Goal: Navigation & Orientation: Find specific page/section

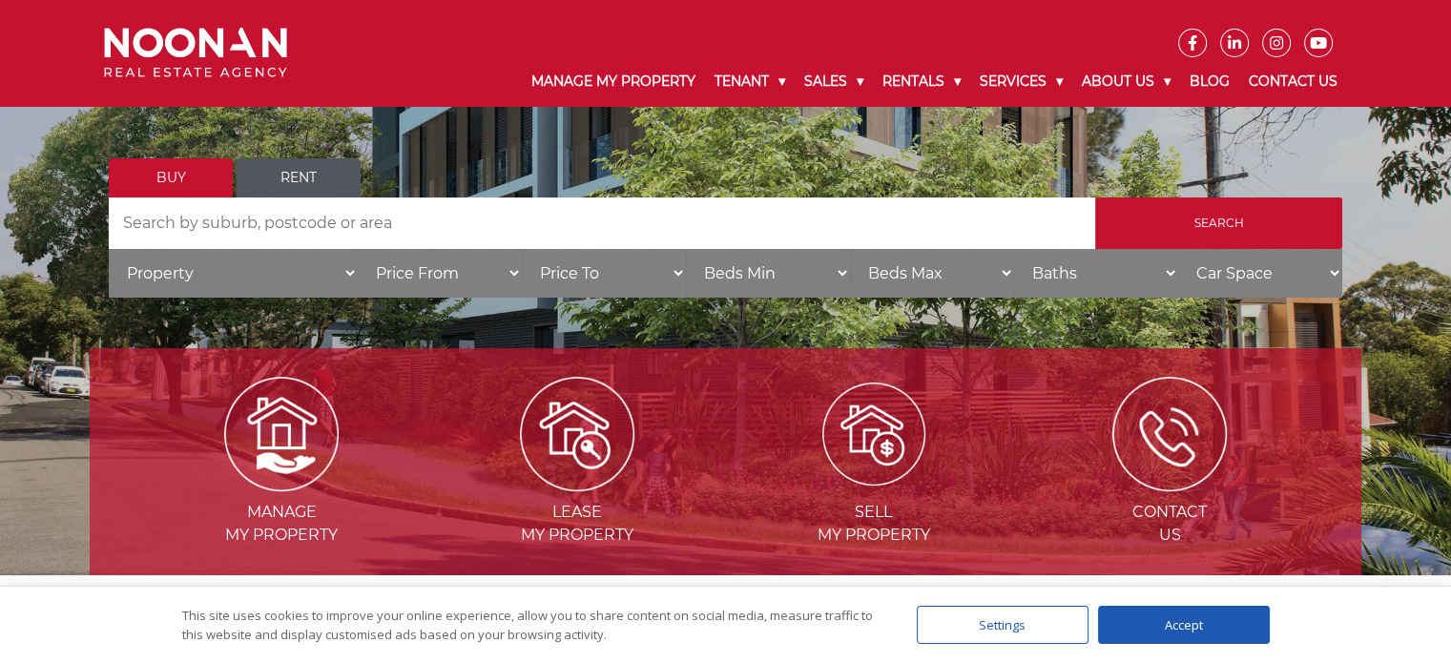
scroll to position [191, 0]
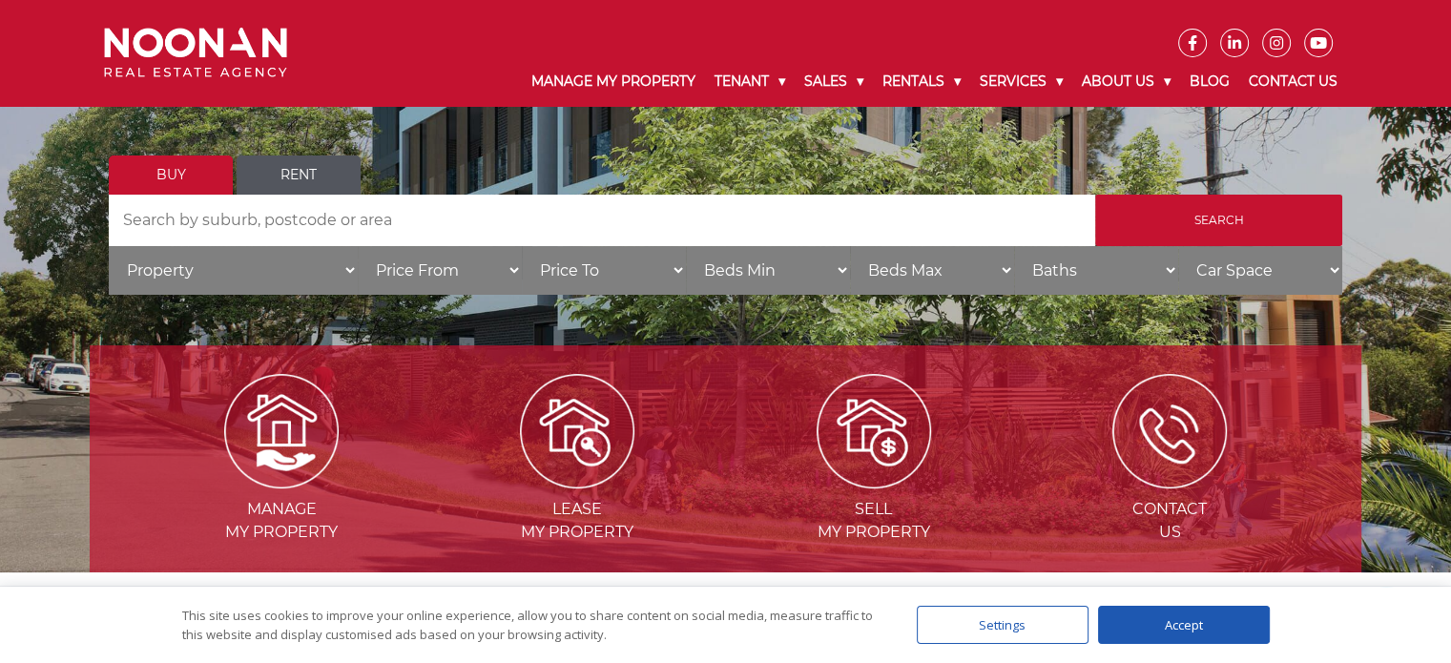
click at [1209, 632] on div "Accept" at bounding box center [1184, 625] width 172 height 38
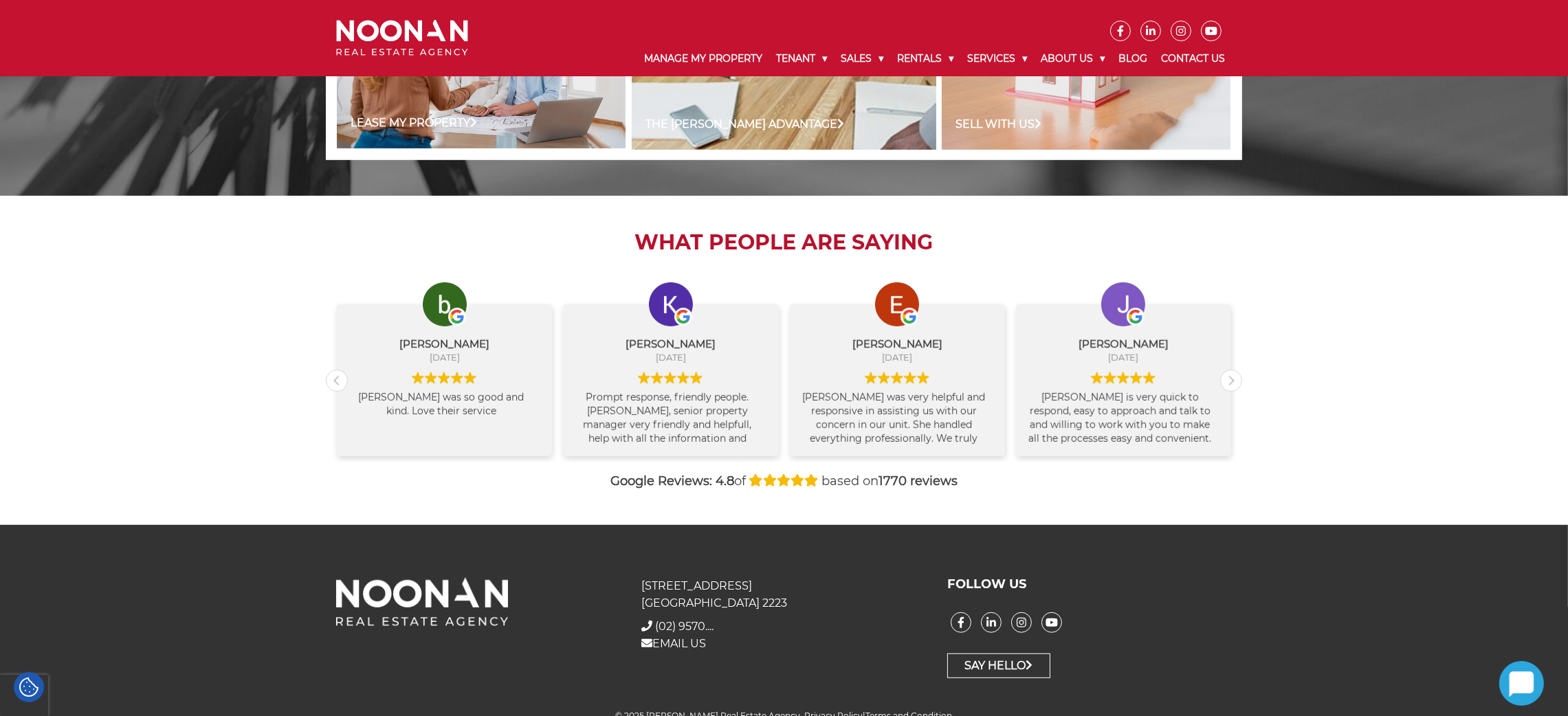
scroll to position [1328, 0]
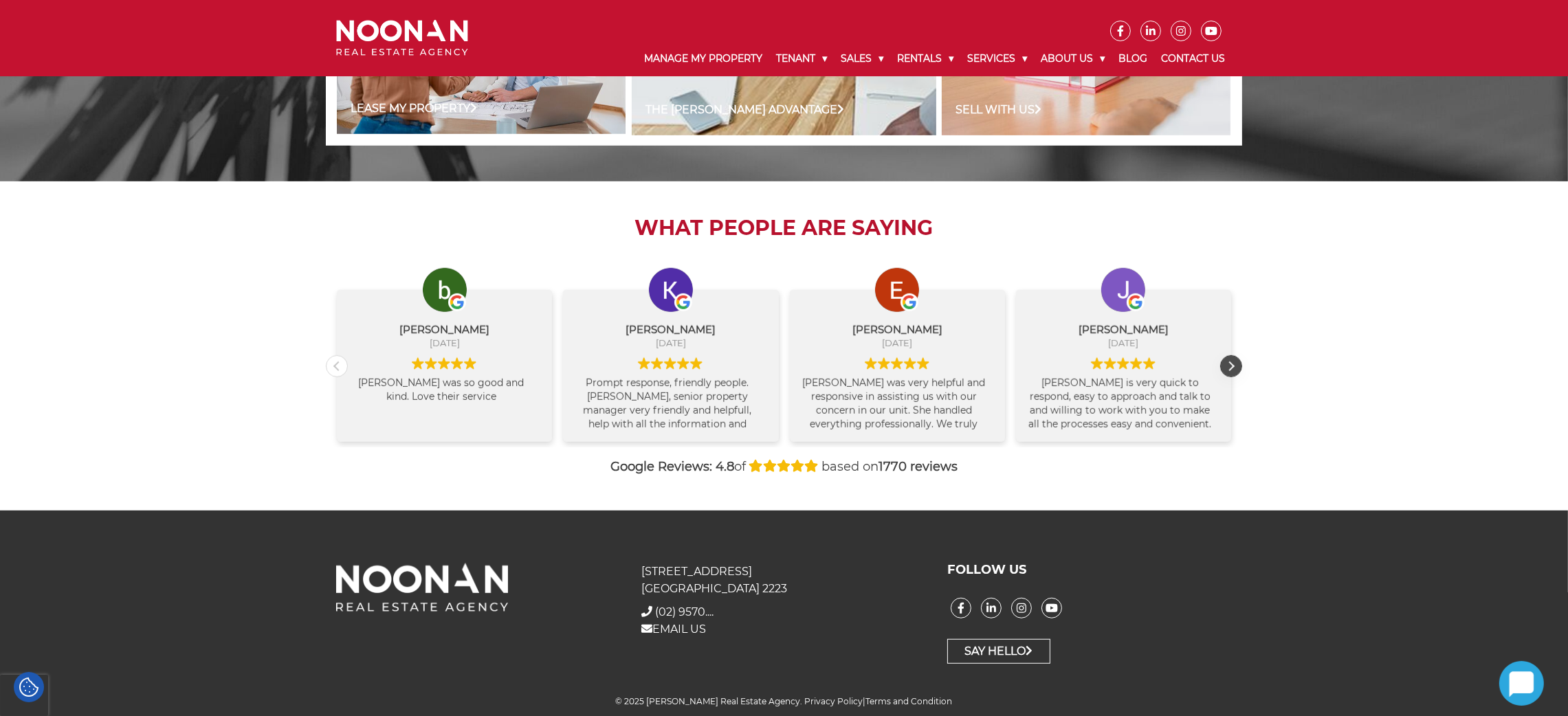
click at [1045, 368] on div "Next review" at bounding box center [1231, 366] width 21 height 21
click at [1045, 367] on div "Next review" at bounding box center [1231, 366] width 21 height 21
click at [334, 369] on div "Previous review" at bounding box center [337, 366] width 21 height 21
click at [332, 369] on div "Previous review" at bounding box center [337, 366] width 21 height 21
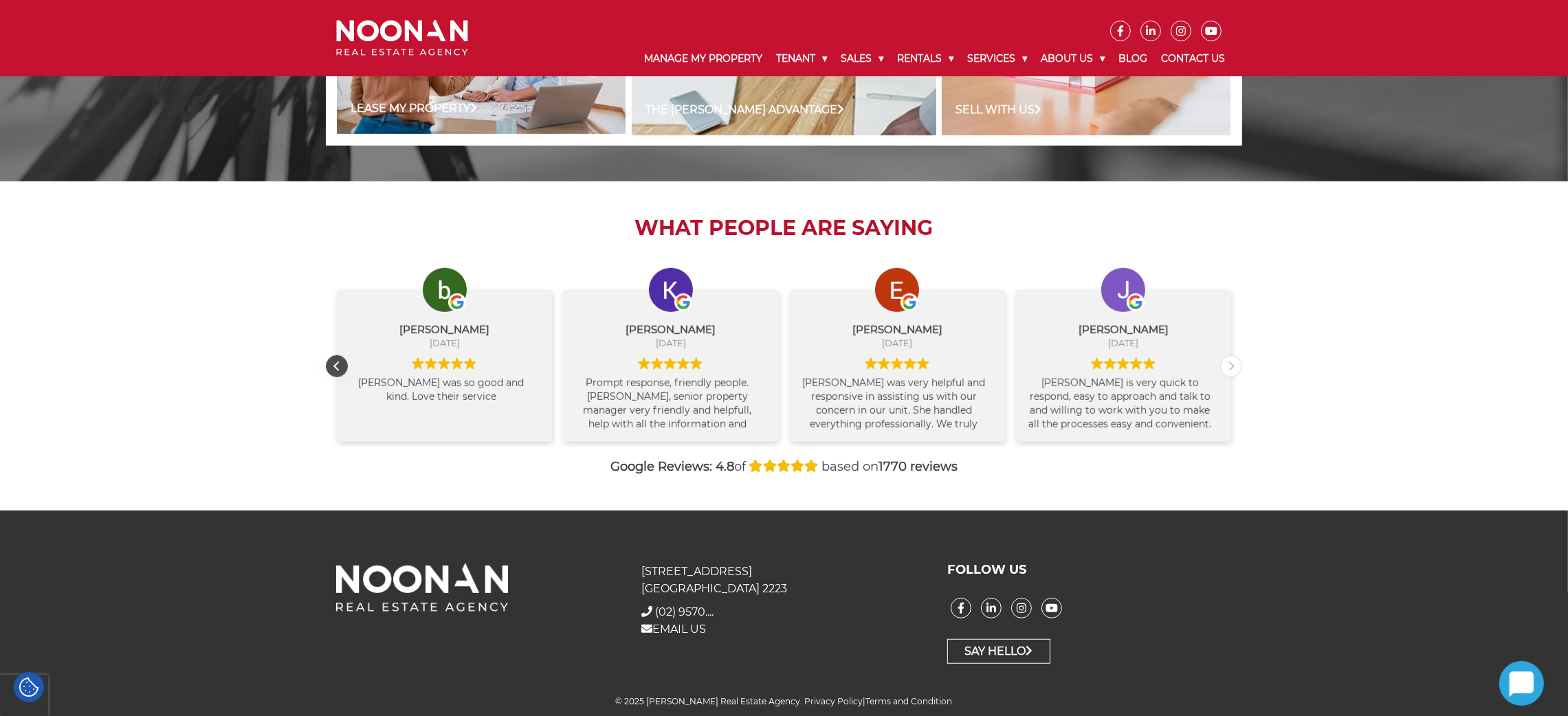
click at [332, 369] on div "Previous review" at bounding box center [337, 366] width 21 height 21
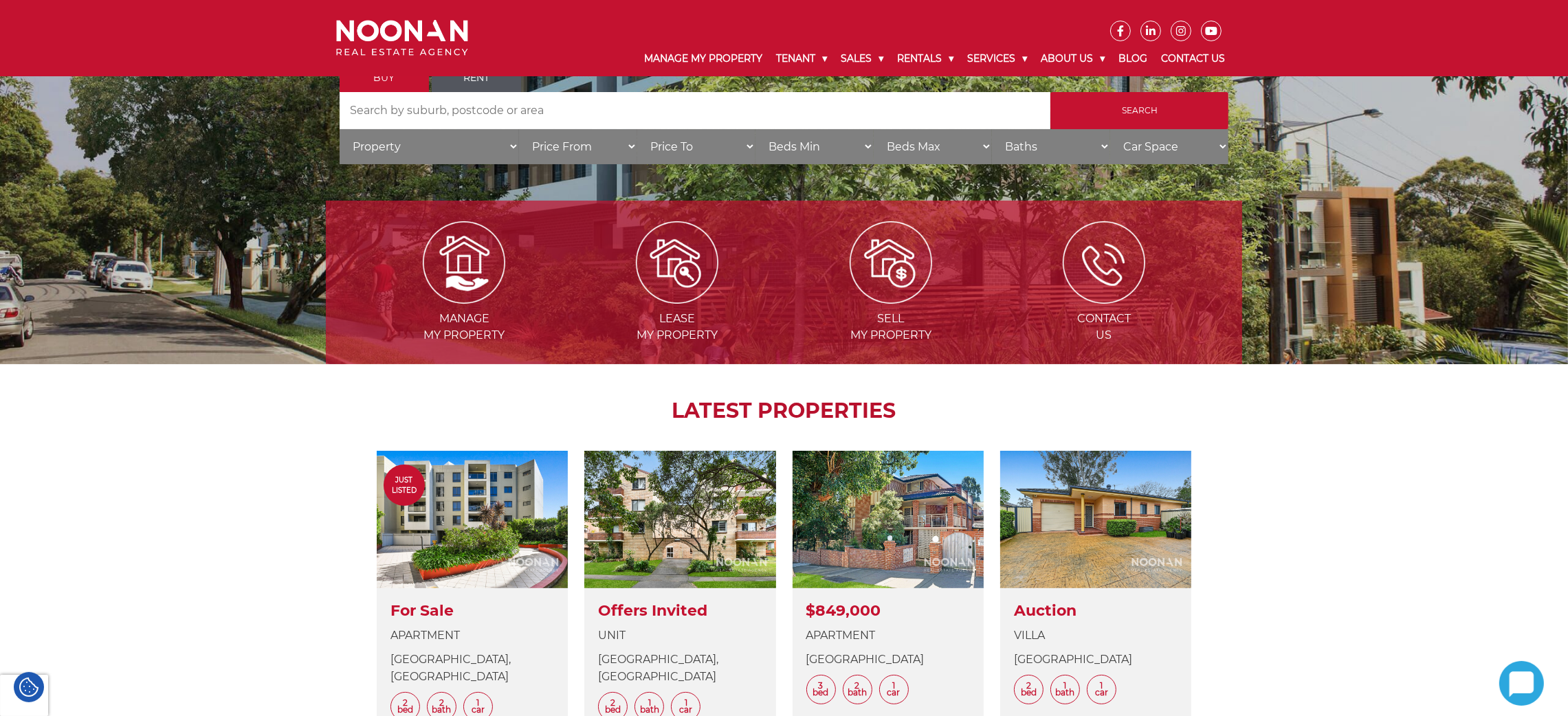
scroll to position [0, 0]
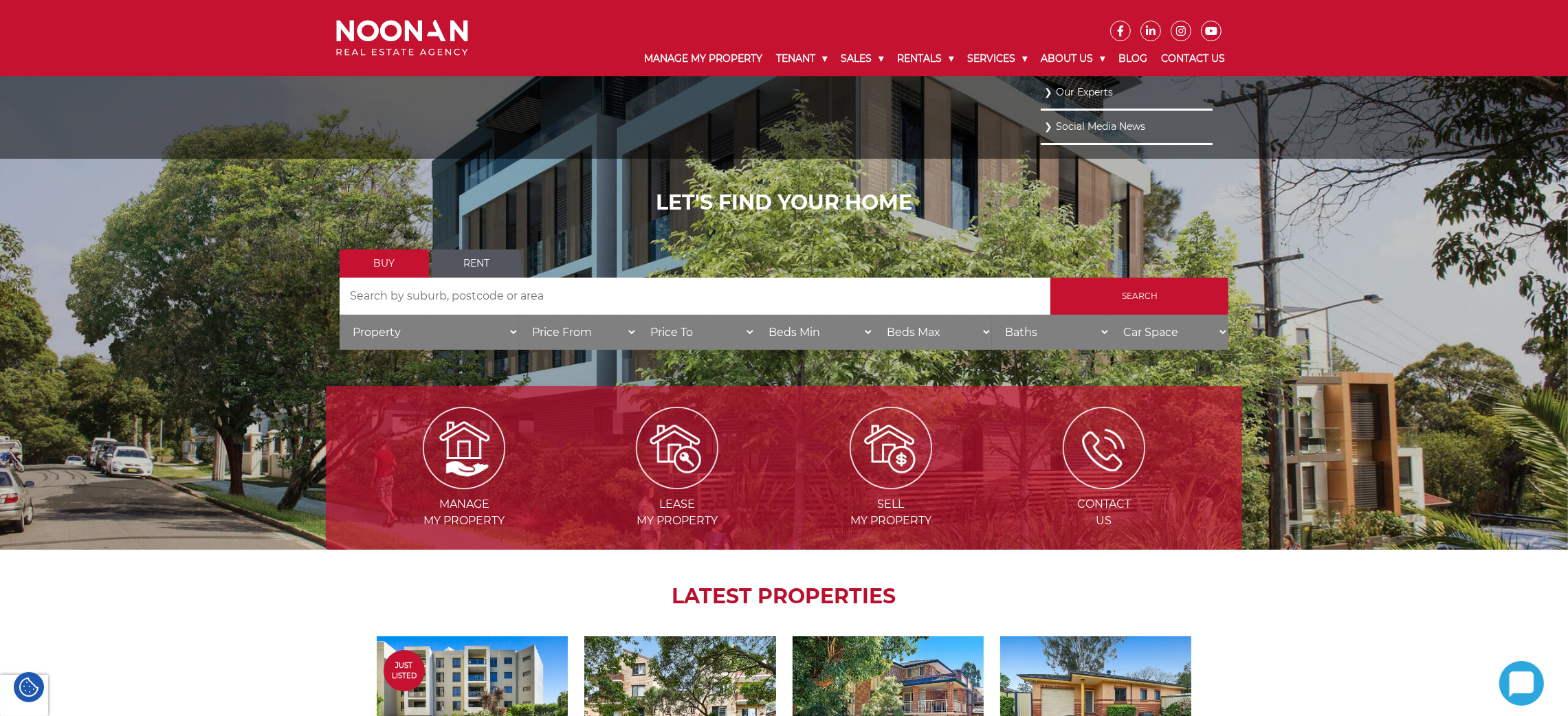
click at [1045, 123] on link "Social Media News" at bounding box center [1126, 127] width 165 height 19
click at [1045, 127] on link "Social Media News" at bounding box center [1126, 127] width 165 height 19
click at [1045, 94] on link "Our Experts" at bounding box center [1126, 92] width 165 height 19
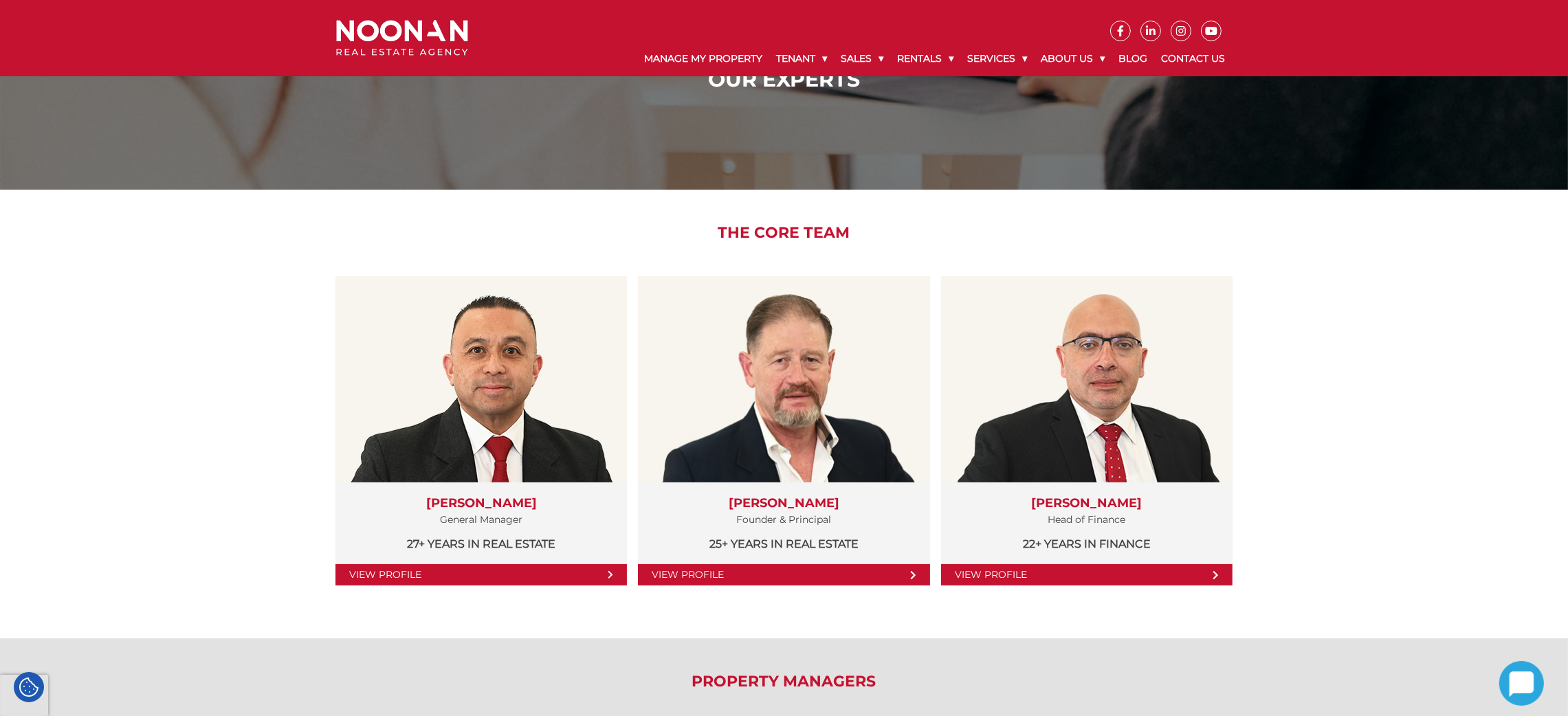
scroll to position [86, 0]
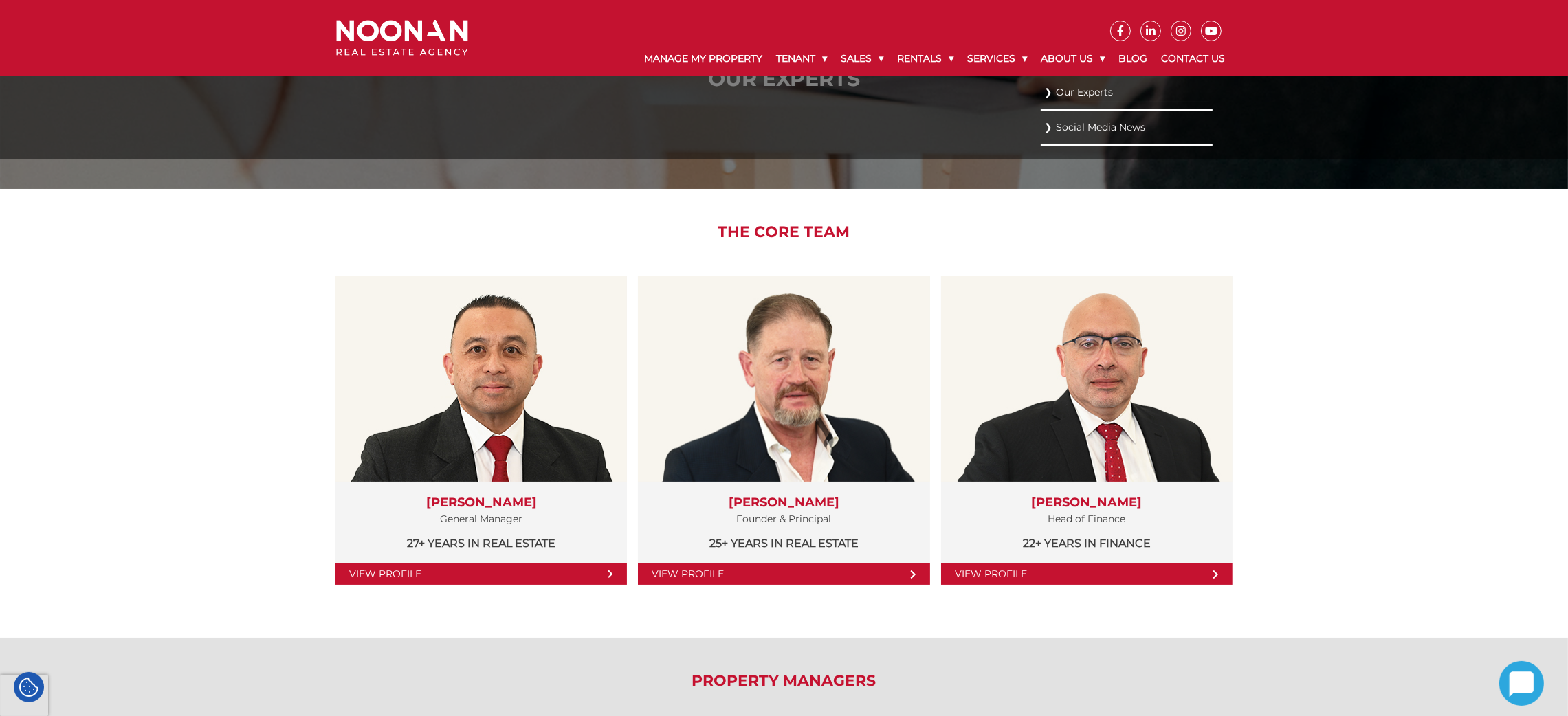
click at [1044, 125] on link "Social Media News" at bounding box center [1126, 127] width 165 height 19
click at [1098, 127] on link "Social Media News" at bounding box center [1126, 127] width 165 height 19
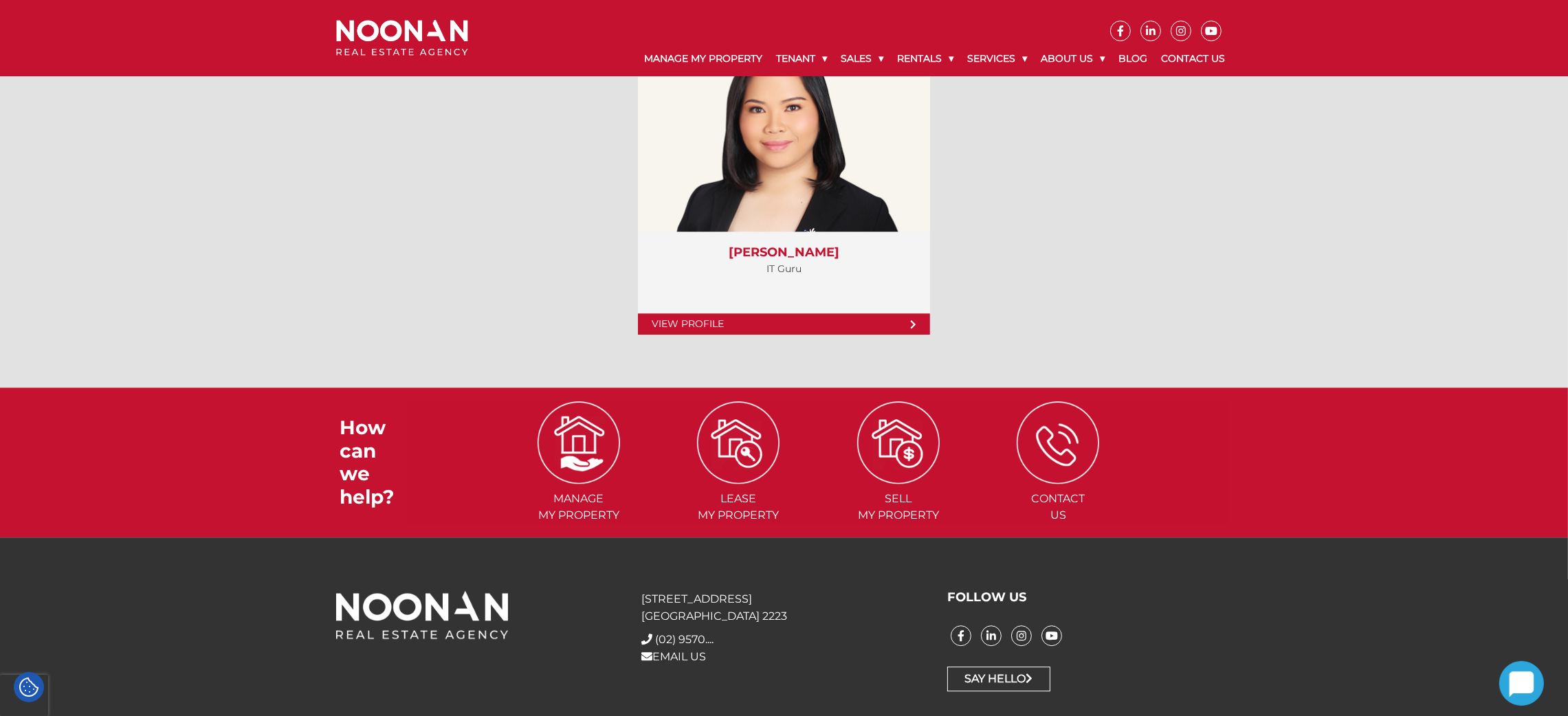
scroll to position [5400, 0]
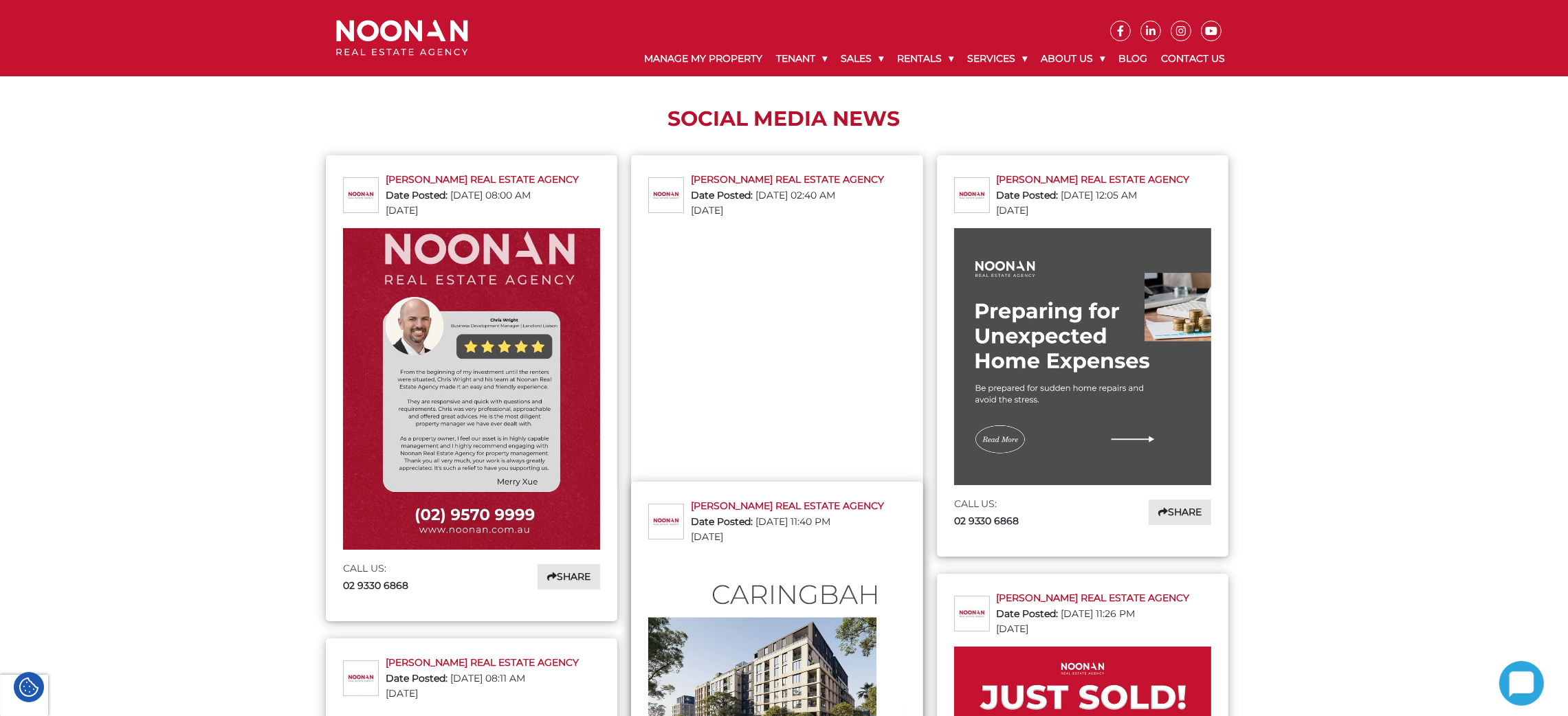
click at [995, 101] on div "Social Media News" at bounding box center [783, 118] width 896 height 73
click at [422, 33] on img at bounding box center [401, 38] width 132 height 37
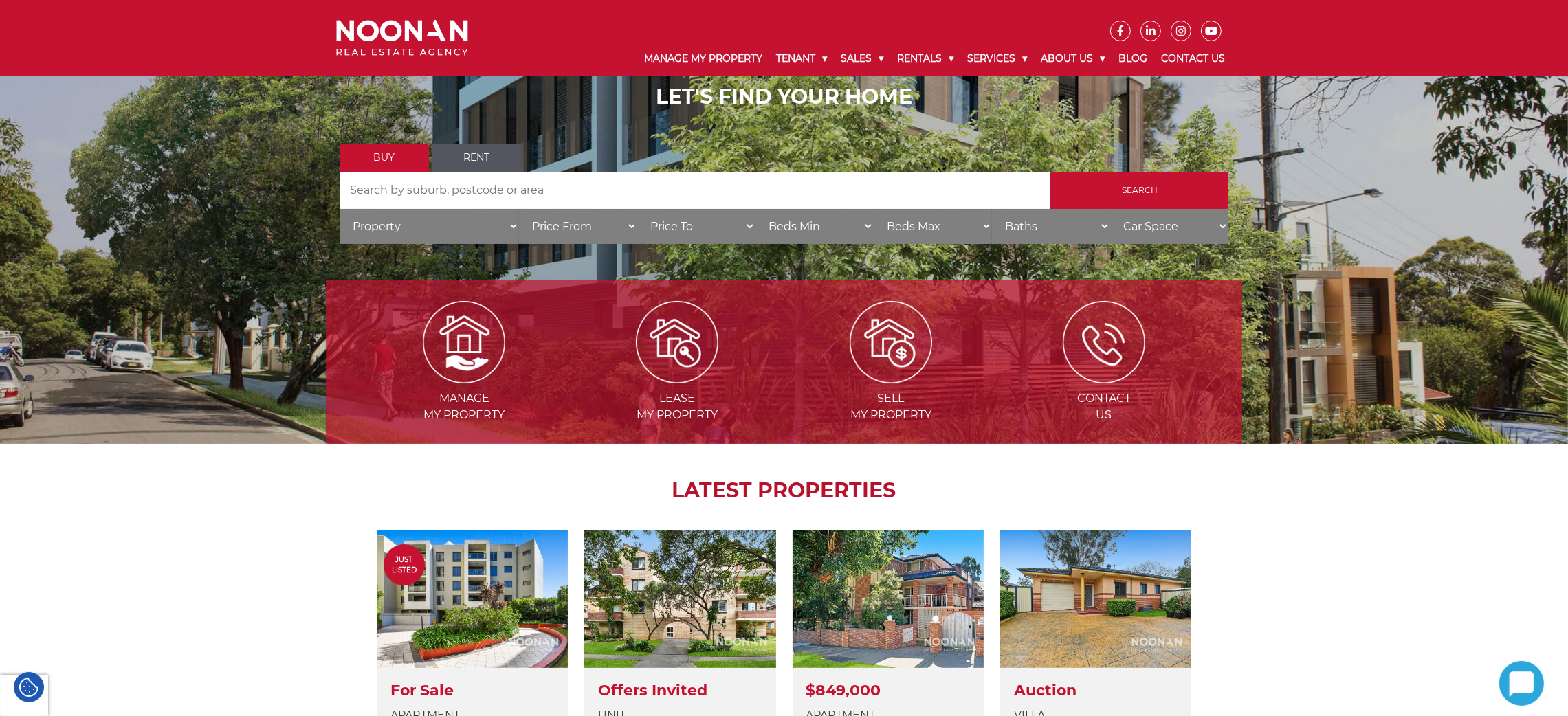
scroll to position [107, 0]
